Goal: Transaction & Acquisition: Purchase product/service

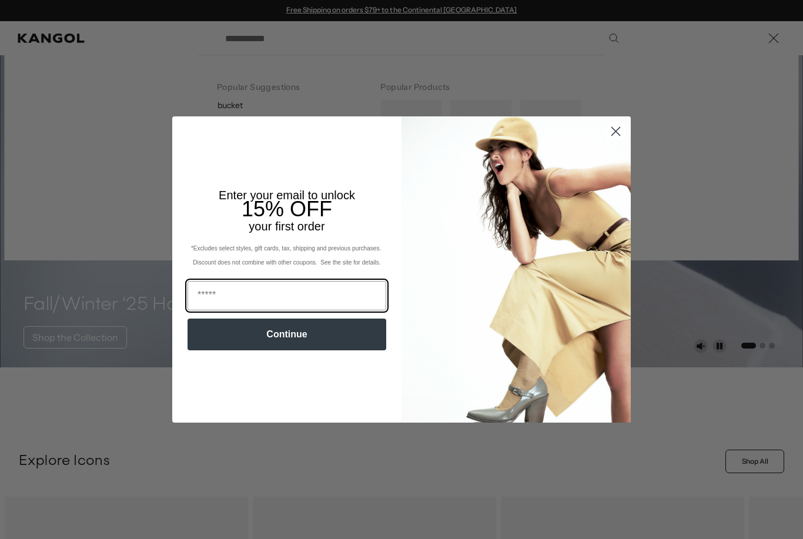
scroll to position [0, 242]
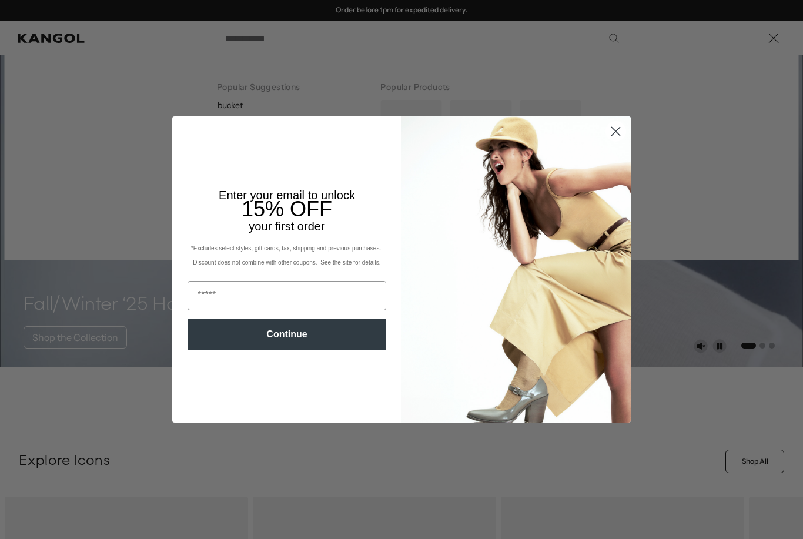
click at [609, 141] on circle "Close dialog" at bounding box center [615, 131] width 19 height 19
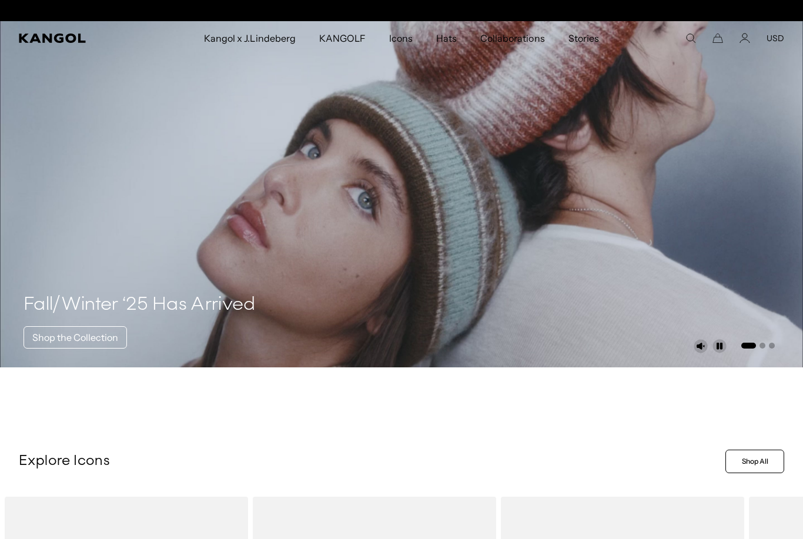
scroll to position [0, 0]
click at [691, 38] on icon "Search here" at bounding box center [690, 38] width 11 height 11
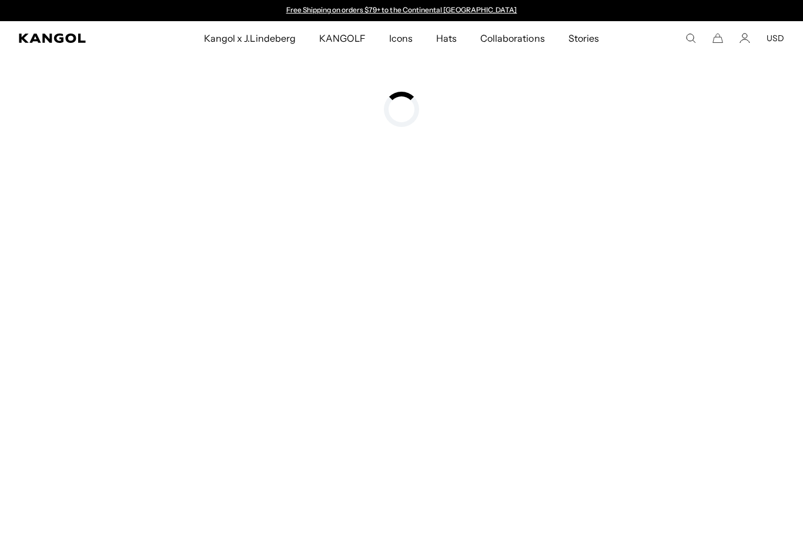
type input "**********"
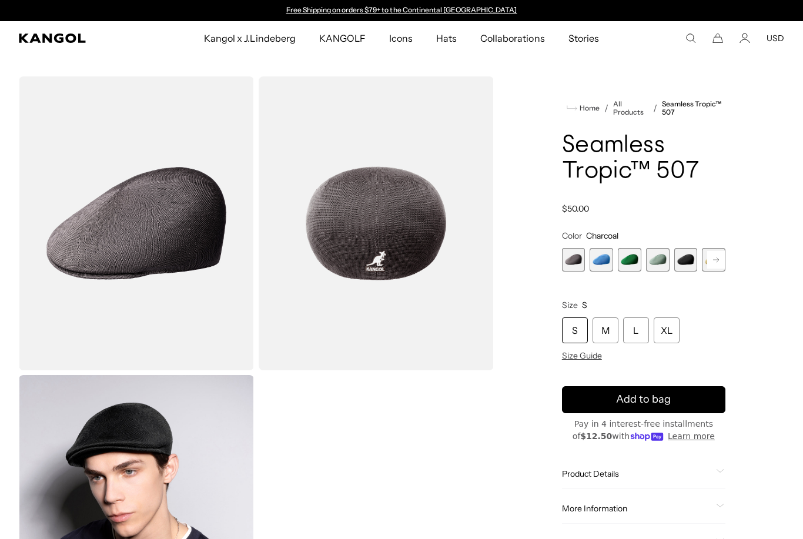
click at [711, 253] on rect at bounding box center [716, 260] width 18 height 18
click at [714, 259] on rect at bounding box center [716, 260] width 18 height 18
click at [724, 260] on rect at bounding box center [716, 260] width 18 height 18
click at [715, 266] on rect at bounding box center [716, 260] width 18 height 18
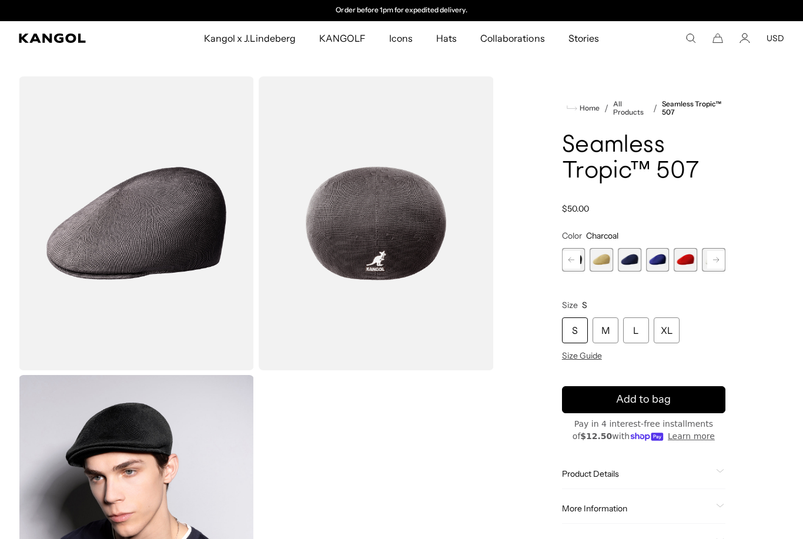
click at [711, 259] on rect at bounding box center [716, 260] width 18 height 18
click at [717, 257] on icon at bounding box center [716, 259] width 6 height 5
click at [714, 262] on span "12 of 12" at bounding box center [714, 260] width 24 height 24
